Goal: Transaction & Acquisition: Purchase product/service

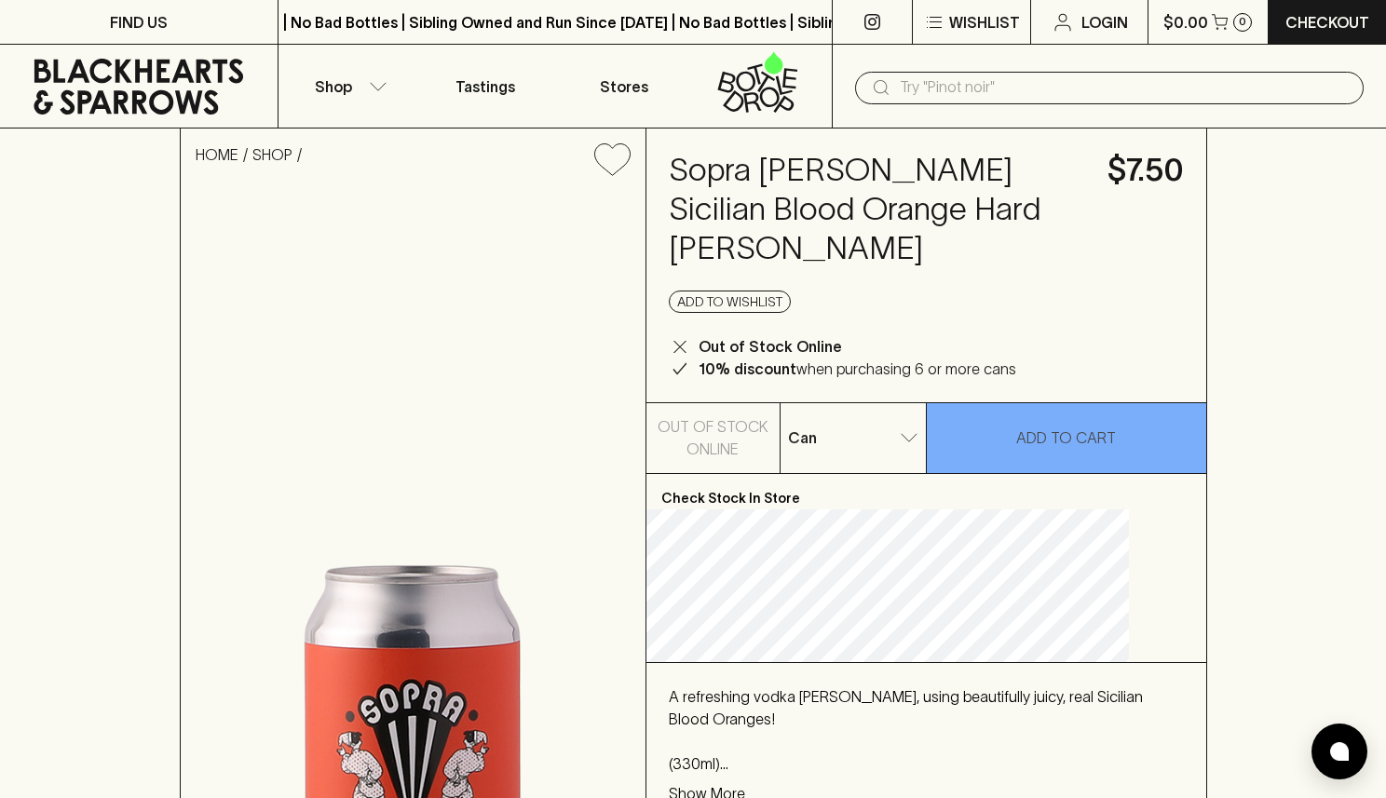
click at [952, 79] on input "text" at bounding box center [1124, 88] width 449 height 30
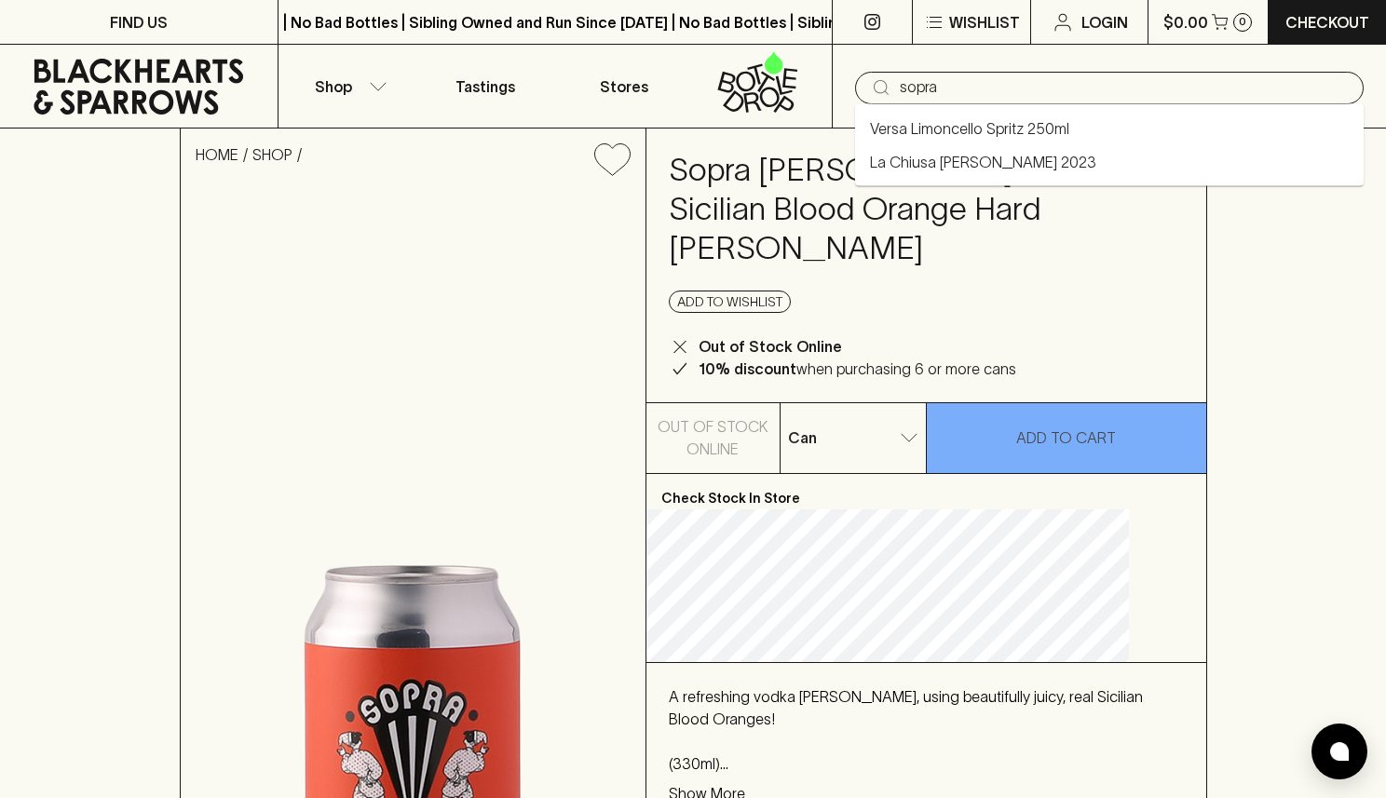
type input "Versa Limoncello Spritz 250ml"
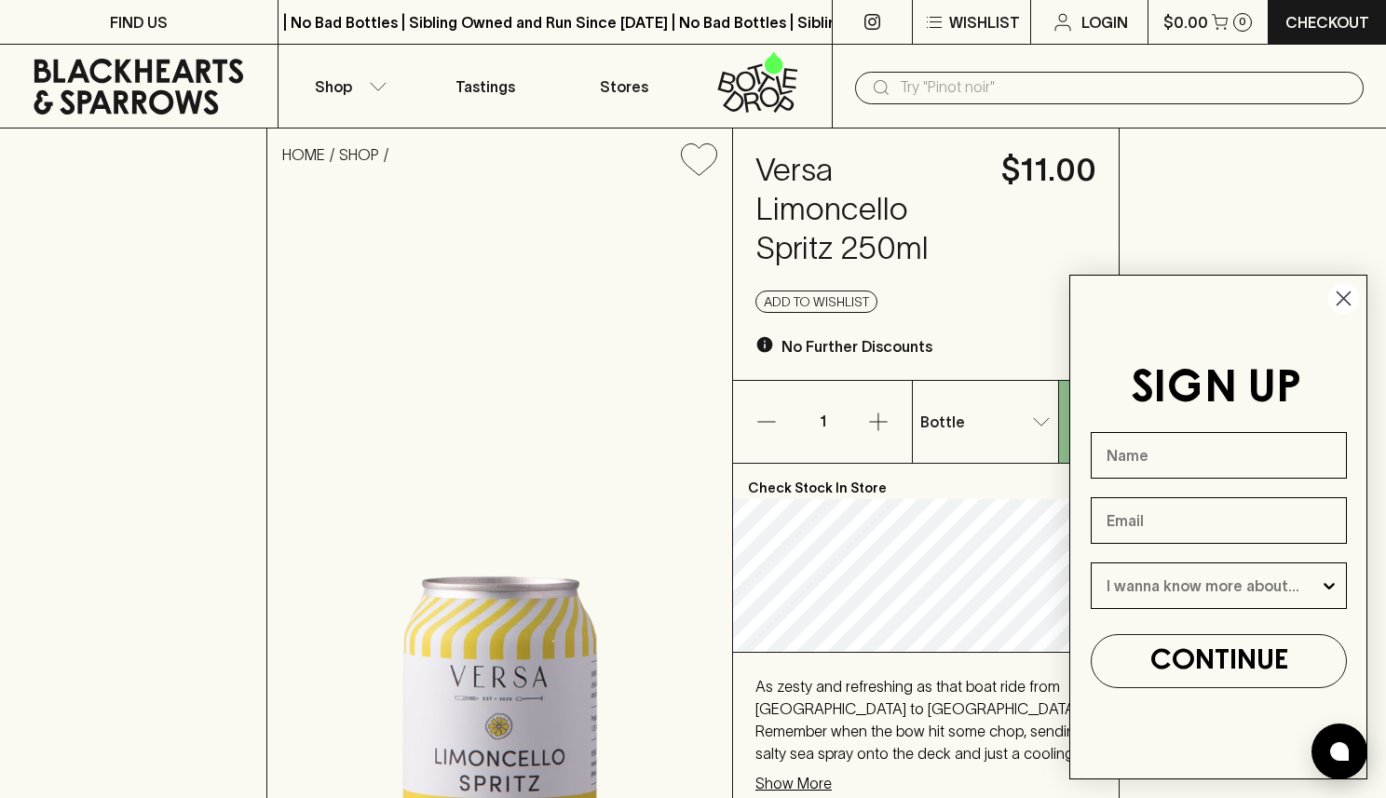
click at [973, 85] on input "text" at bounding box center [1124, 88] width 449 height 30
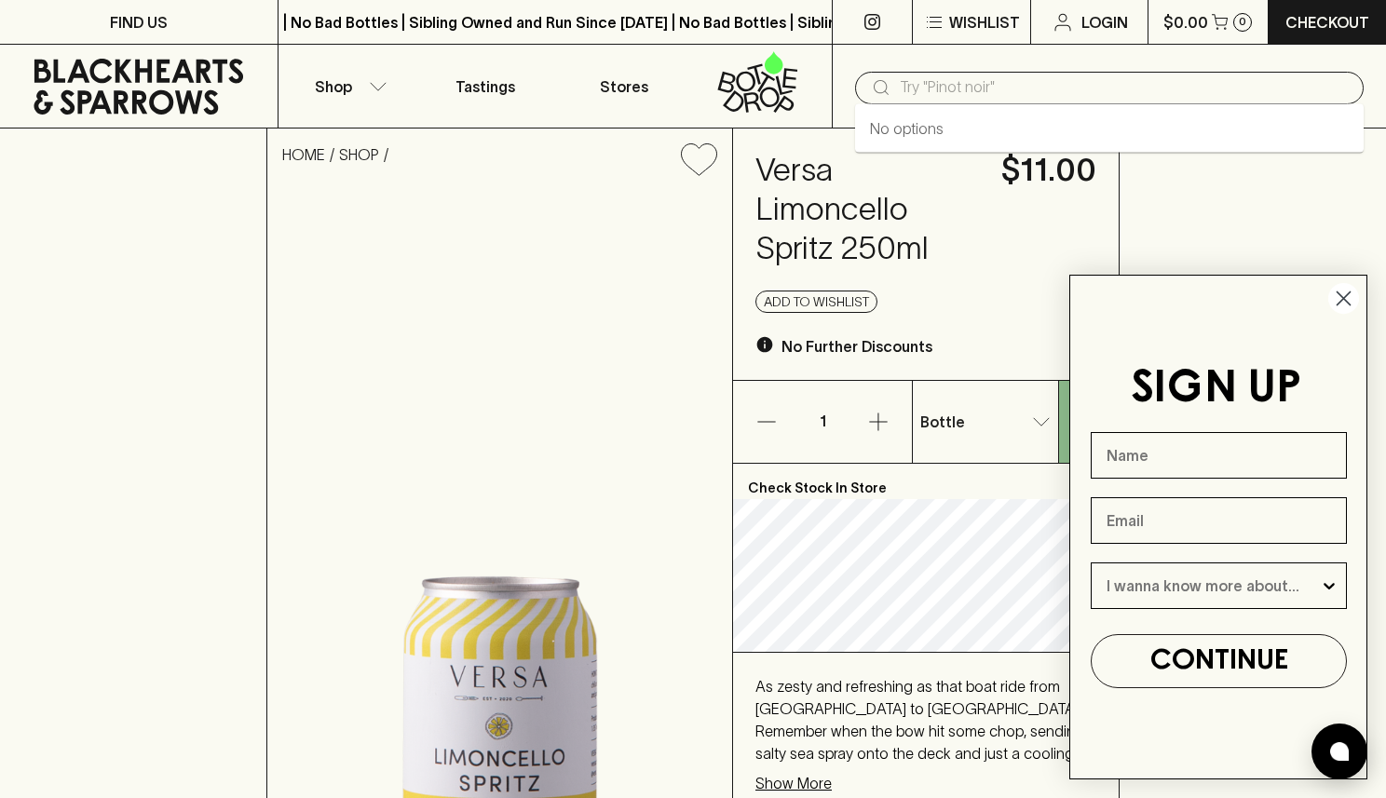
click at [1340, 295] on icon "Close dialog" at bounding box center [1344, 298] width 33 height 33
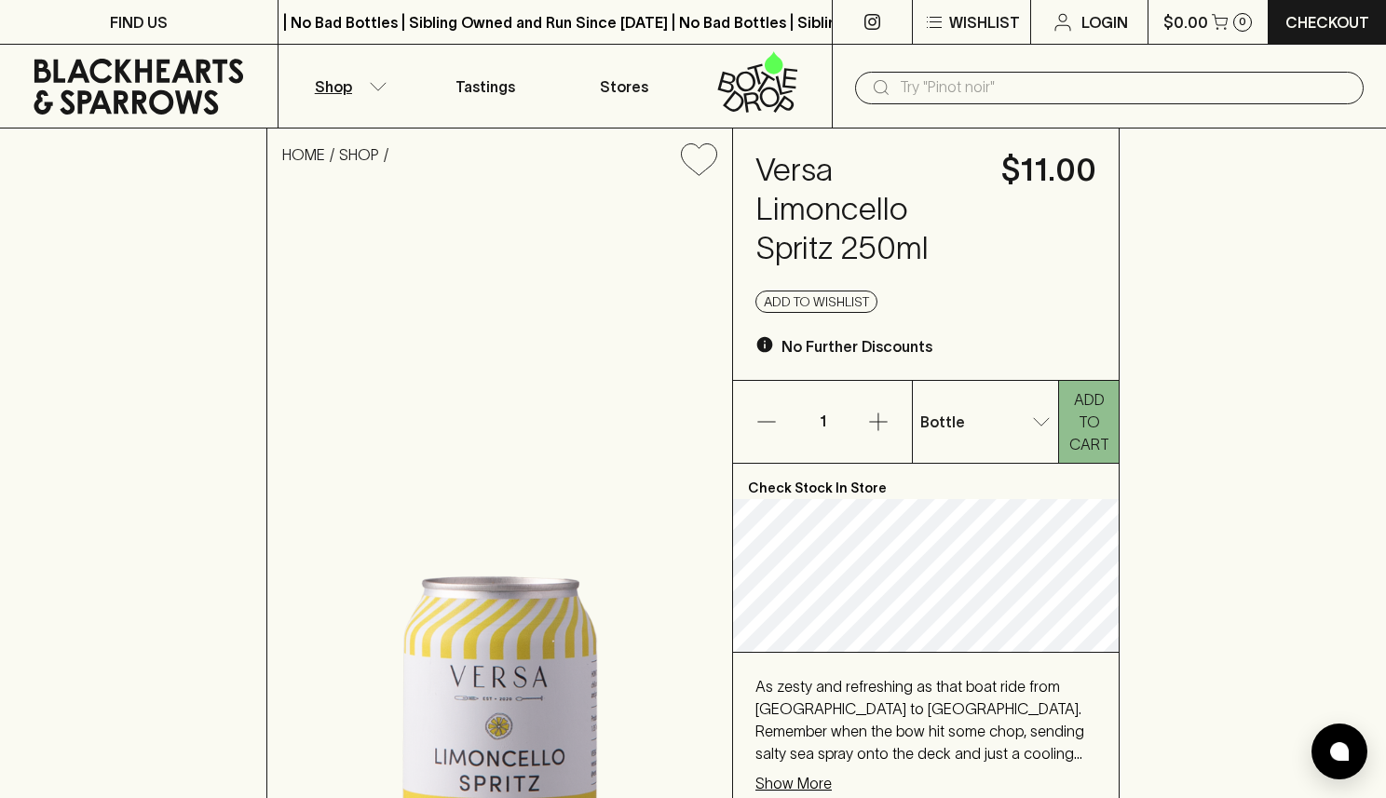
click at [362, 66] on button "Shop" at bounding box center [348, 86] width 139 height 83
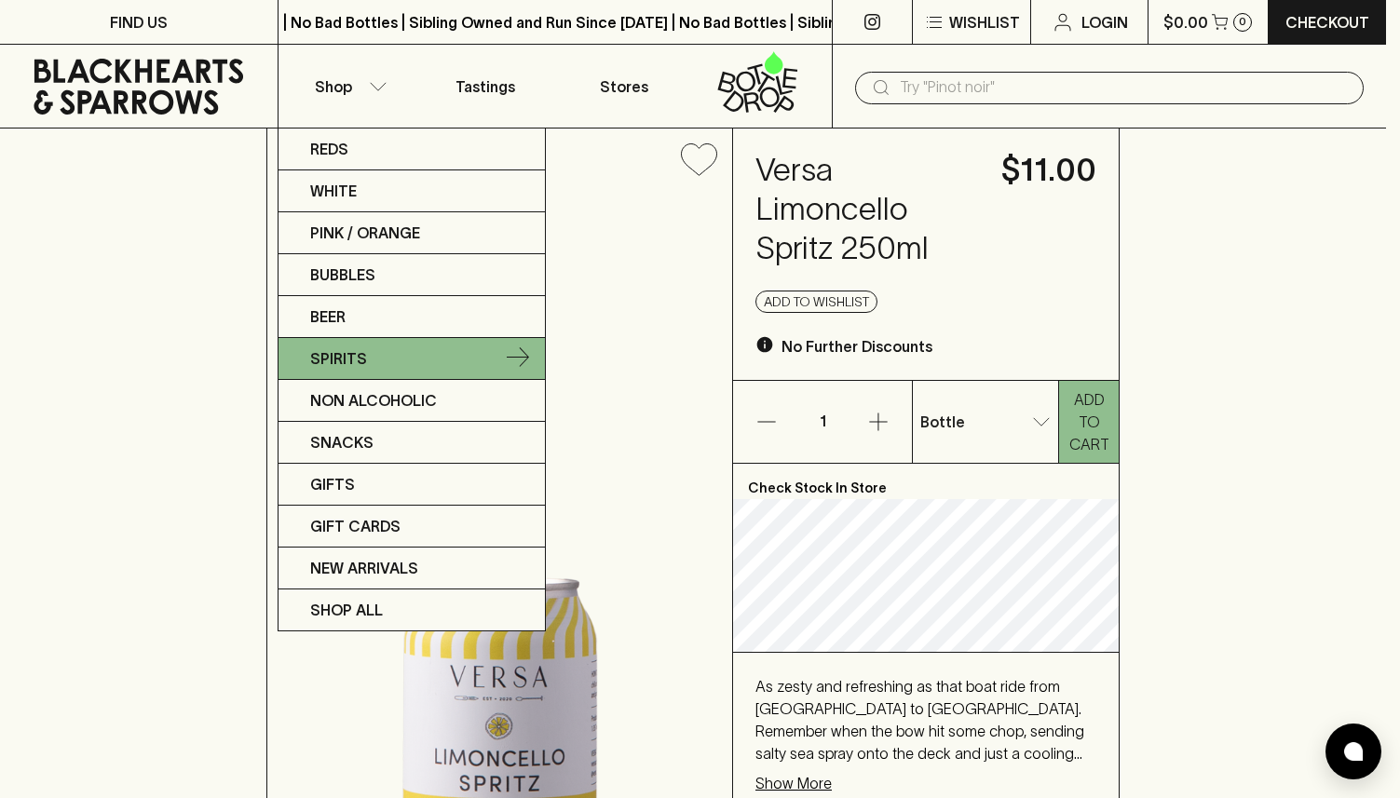
click at [434, 364] on link "Spirits" at bounding box center [412, 359] width 266 height 42
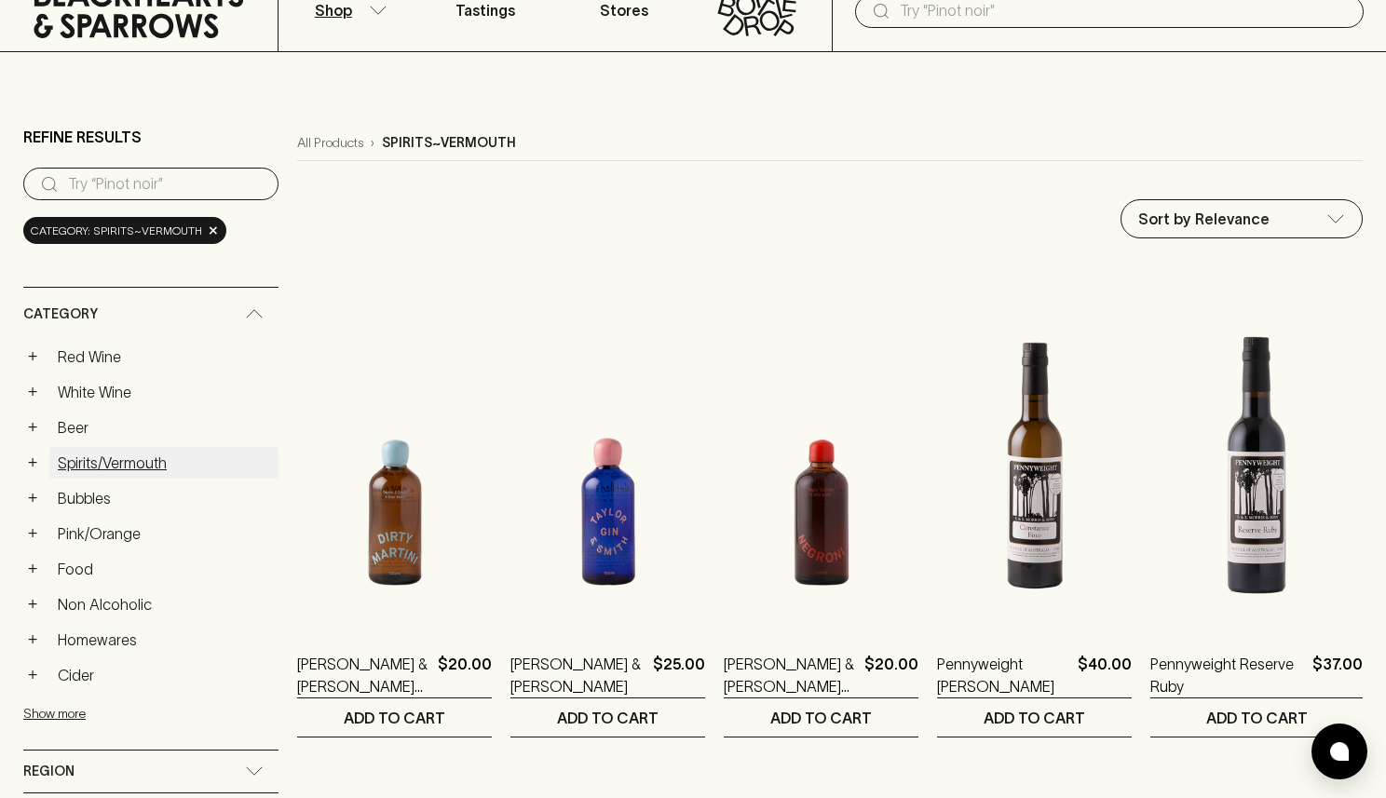
scroll to position [130, 0]
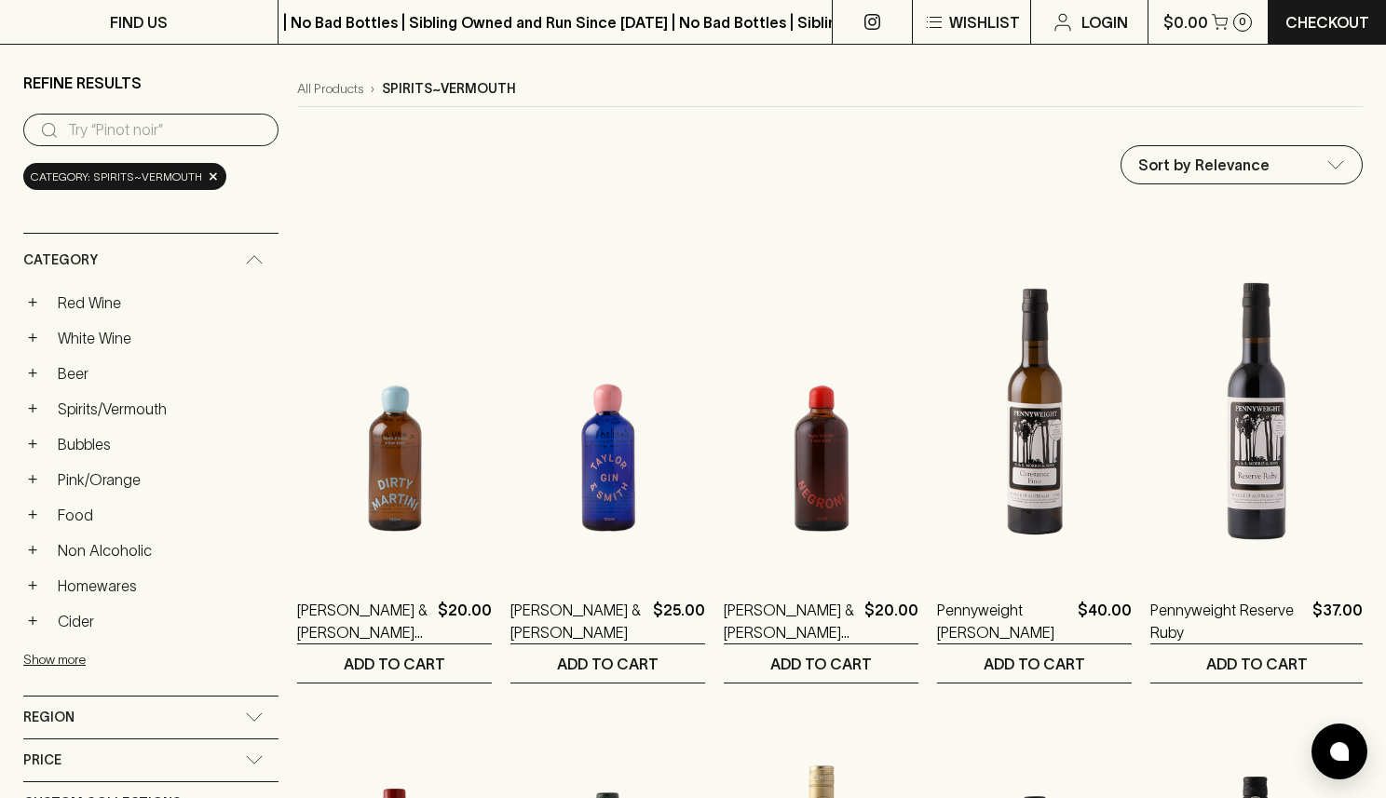
click at [142, 619] on link "Cider" at bounding box center [163, 622] width 229 height 32
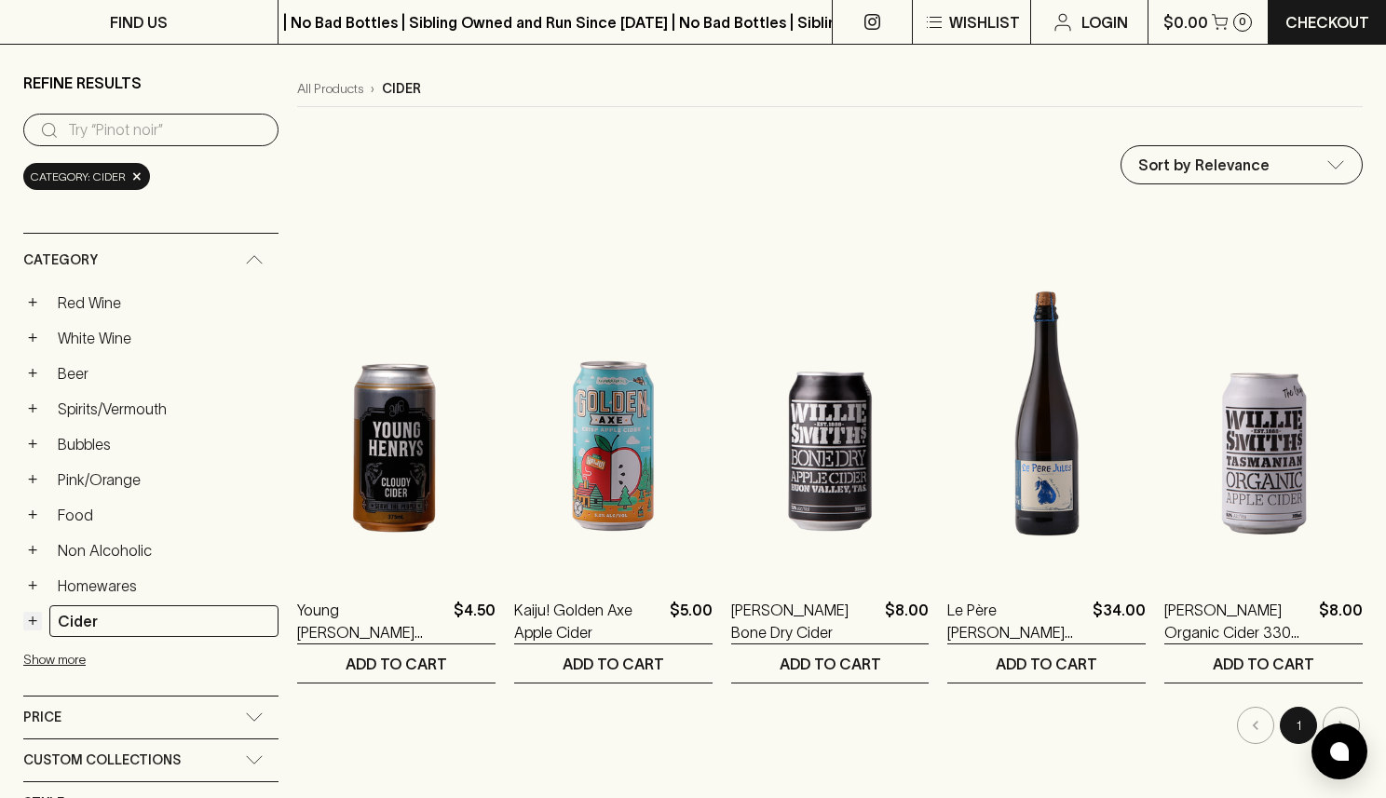
click at [26, 616] on button "+" at bounding box center [32, 621] width 19 height 19
click at [35, 589] on button "+" at bounding box center [32, 586] width 19 height 19
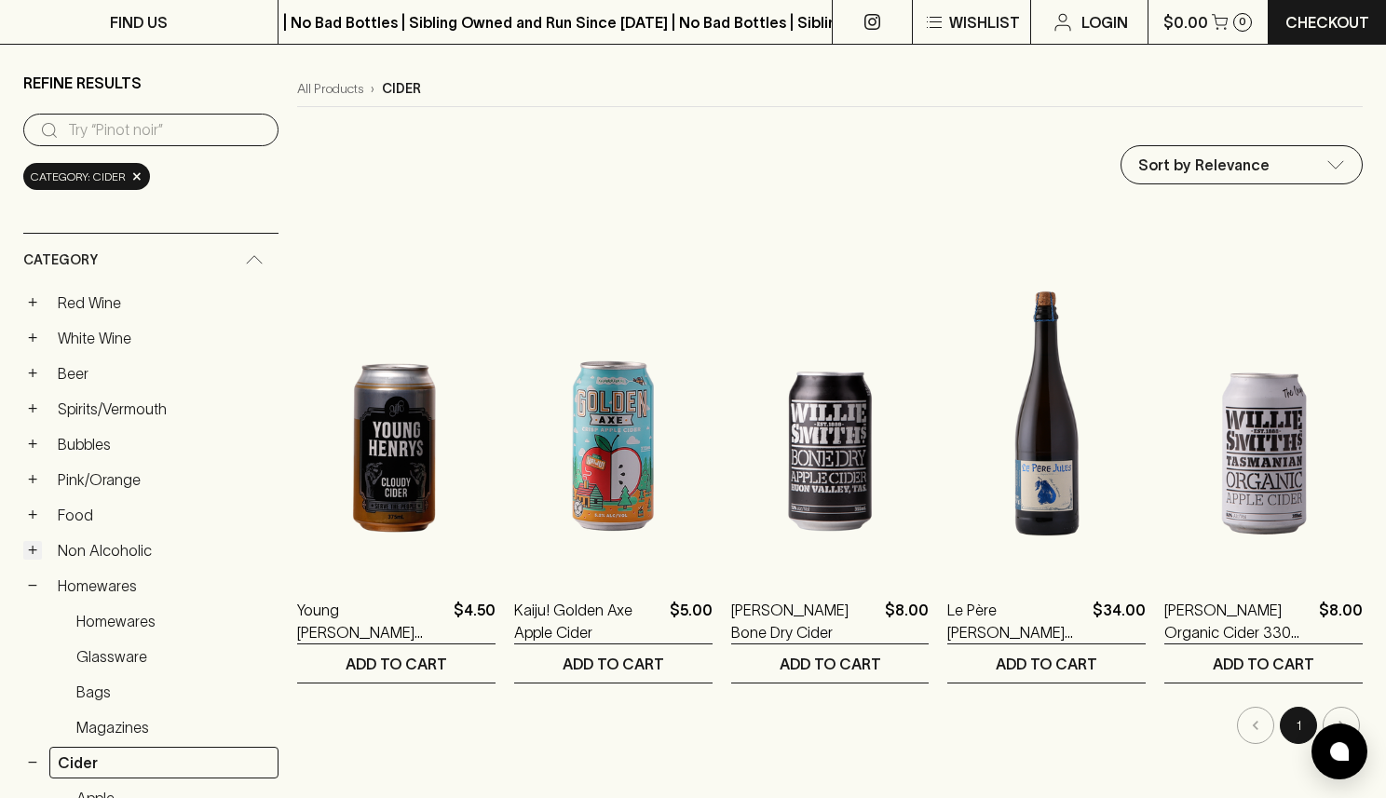
click at [34, 555] on button "+" at bounding box center [32, 550] width 19 height 19
click at [34, 376] on button "+" at bounding box center [32, 373] width 19 height 19
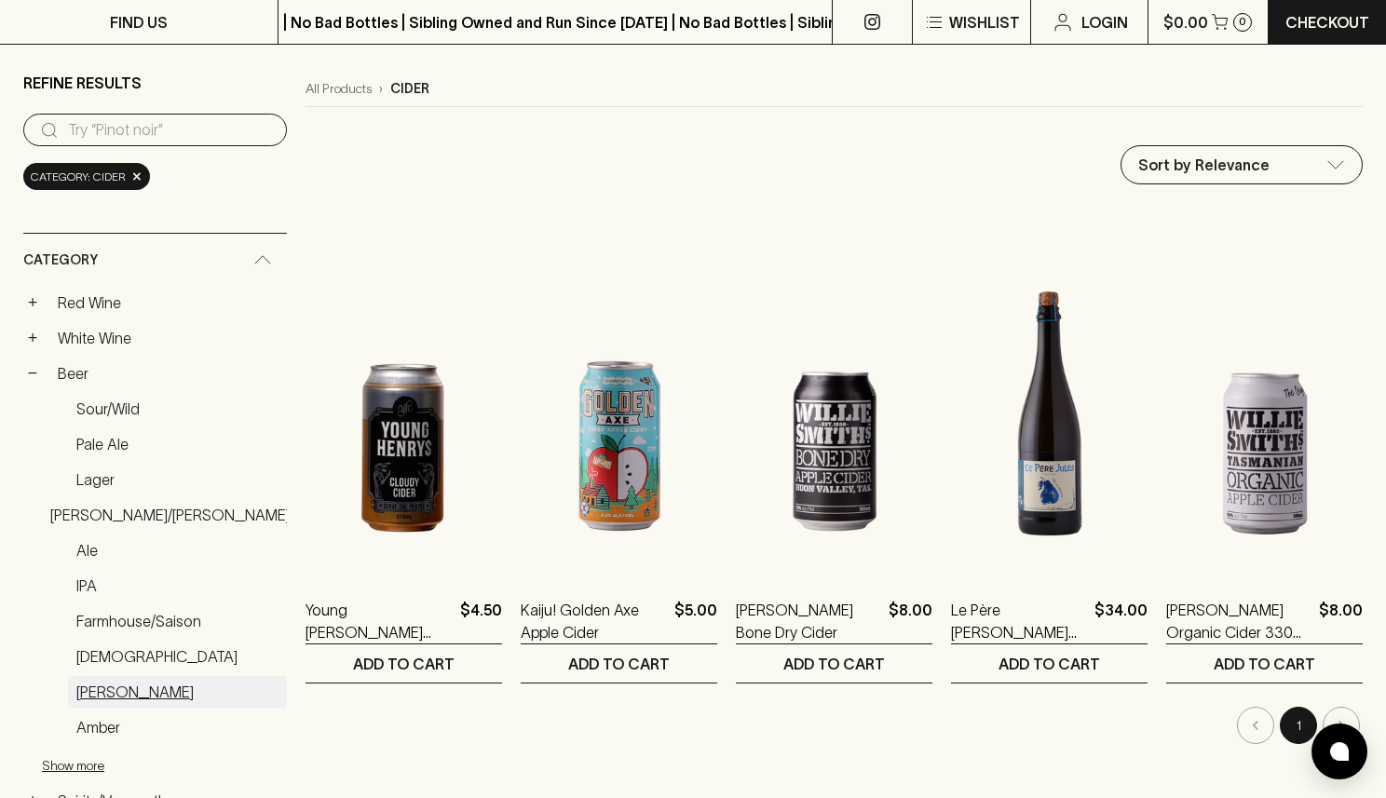
click at [102, 695] on link "[PERSON_NAME]" at bounding box center [177, 692] width 219 height 32
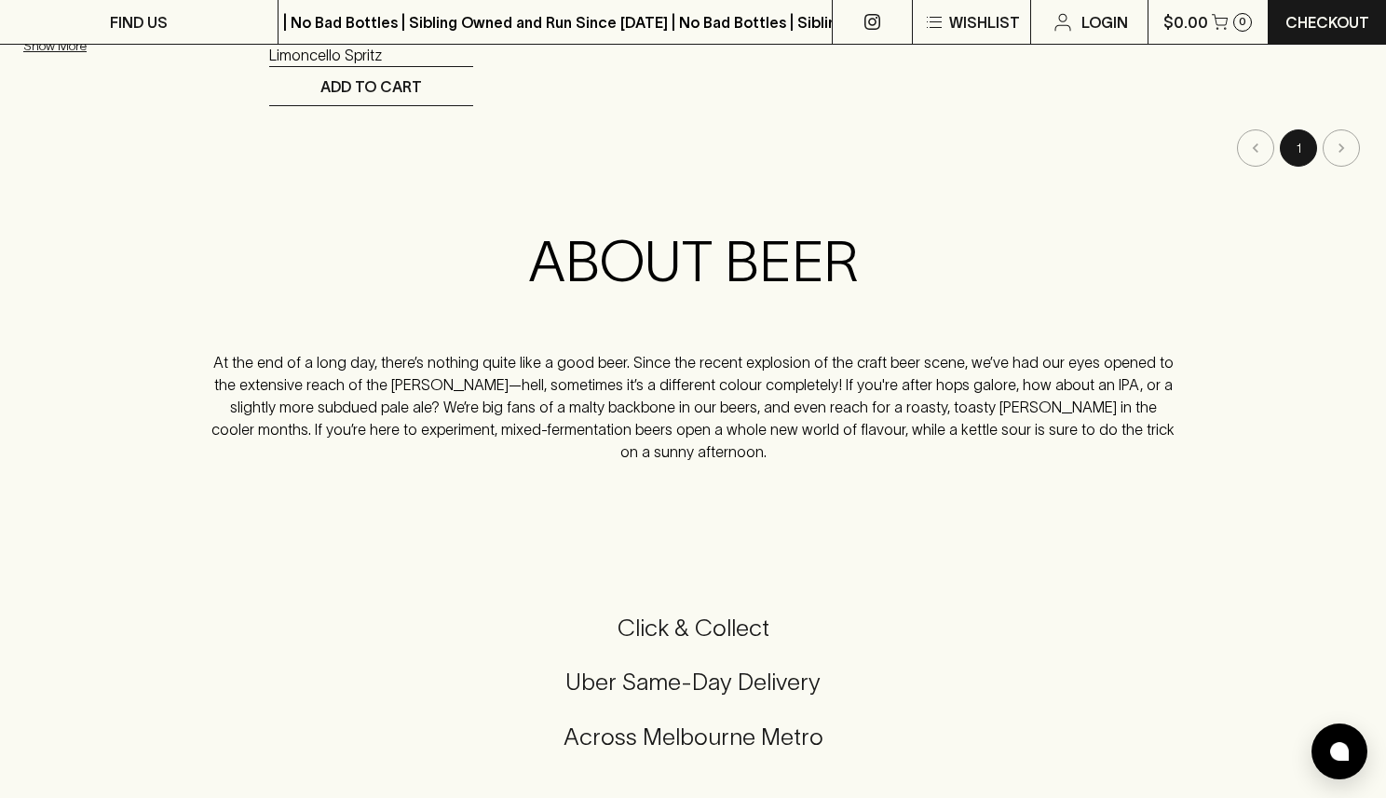
scroll to position [693, 0]
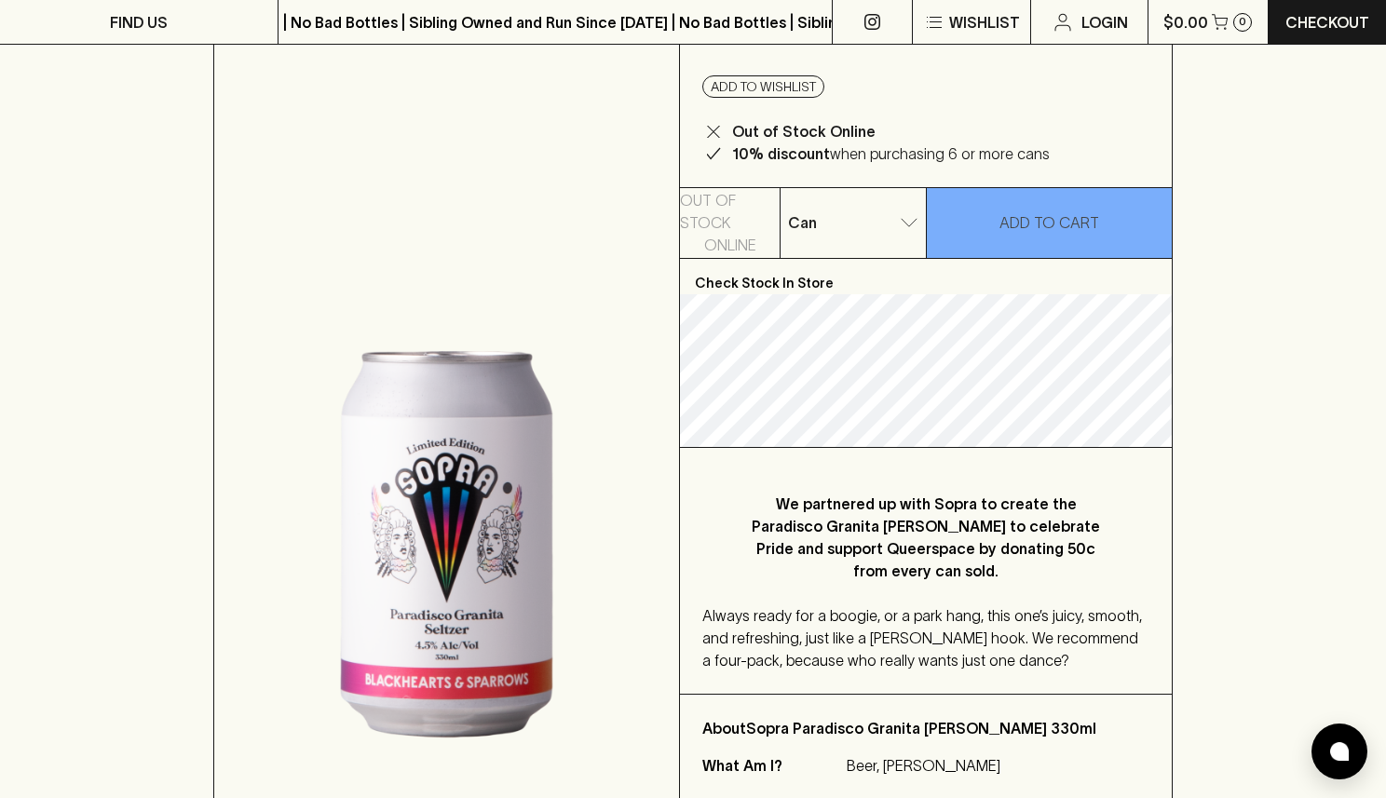
scroll to position [406, 0]
